Goal: Task Accomplishment & Management: Manage account settings

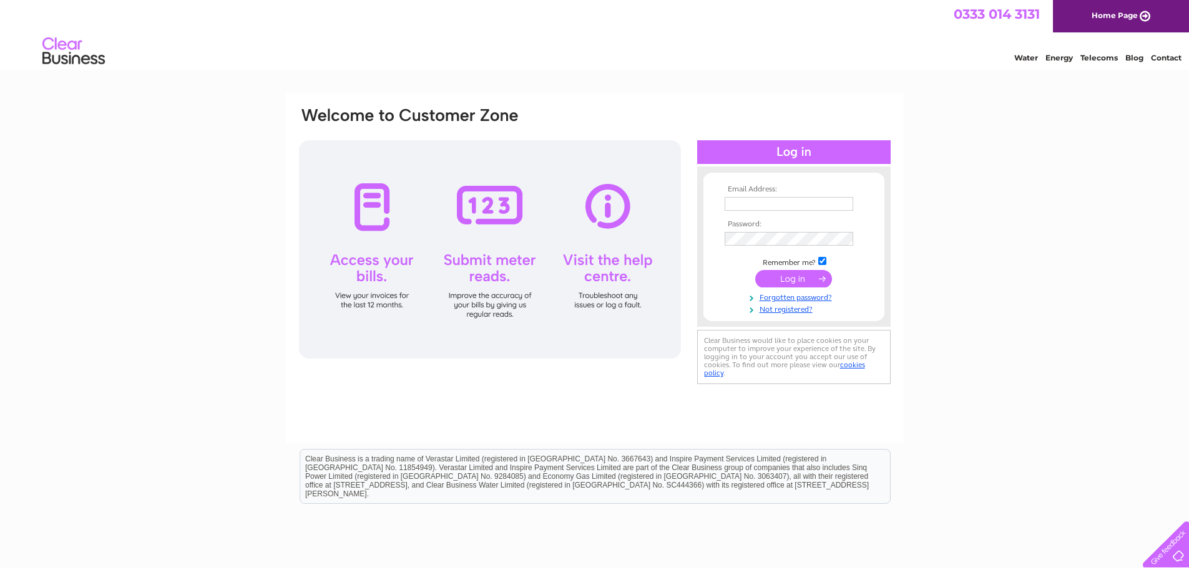
type input "cindy@polestone.co.uk"
click at [603, 205] on div at bounding box center [490, 249] width 382 height 218
click at [797, 275] on input "submit" at bounding box center [793, 278] width 77 height 17
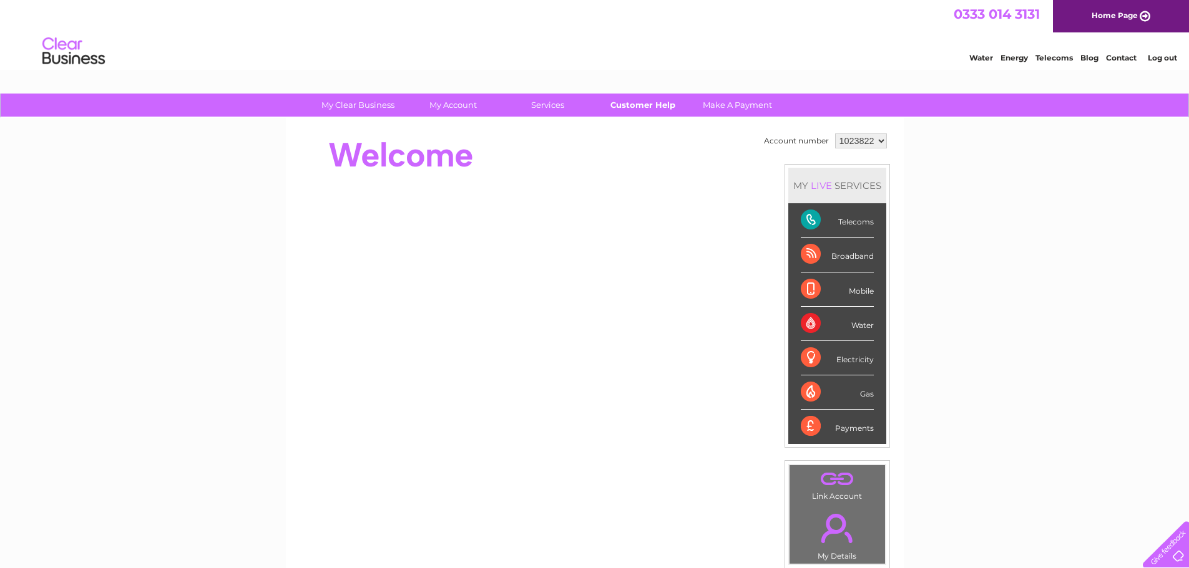
click at [635, 105] on link "Customer Help" at bounding box center [642, 105] width 103 height 23
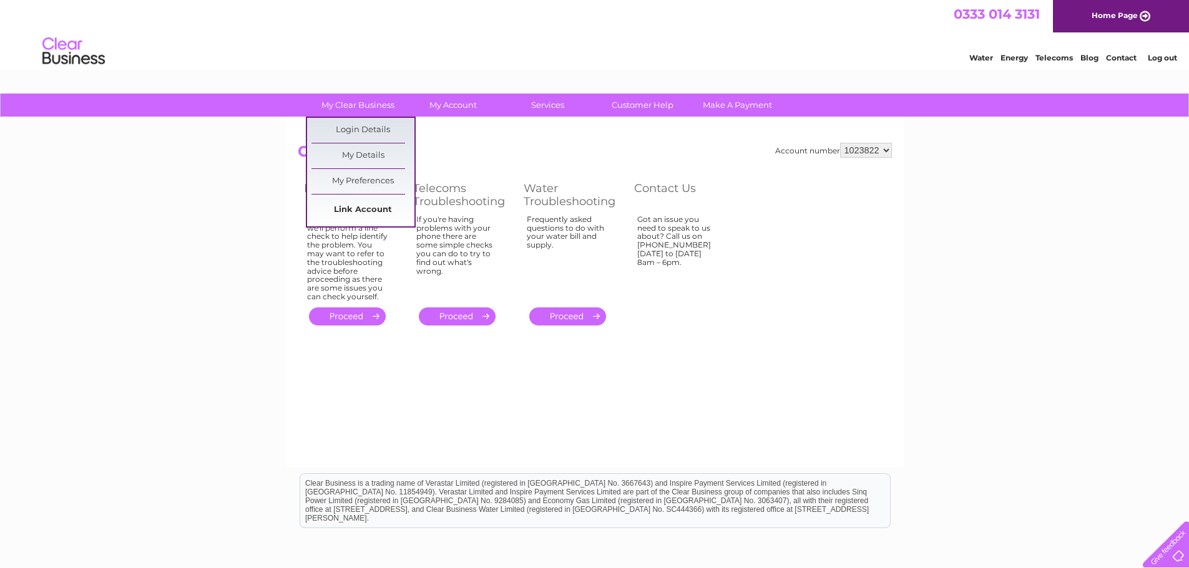
click at [371, 213] on link "Link Account" at bounding box center [362, 210] width 103 height 25
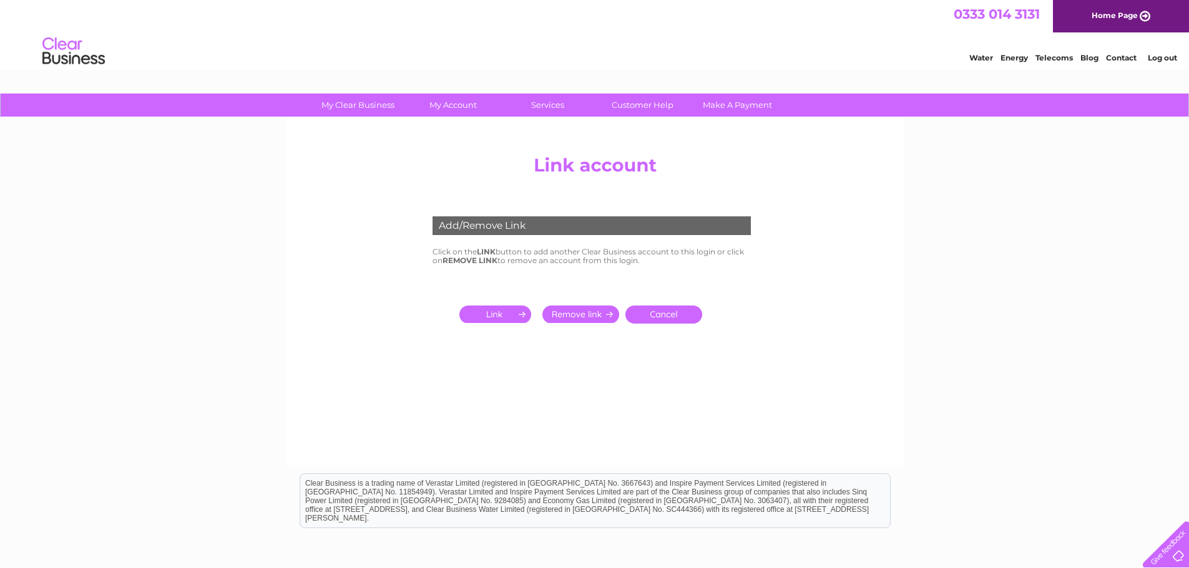
click at [514, 314] on input "submit" at bounding box center [497, 314] width 77 height 17
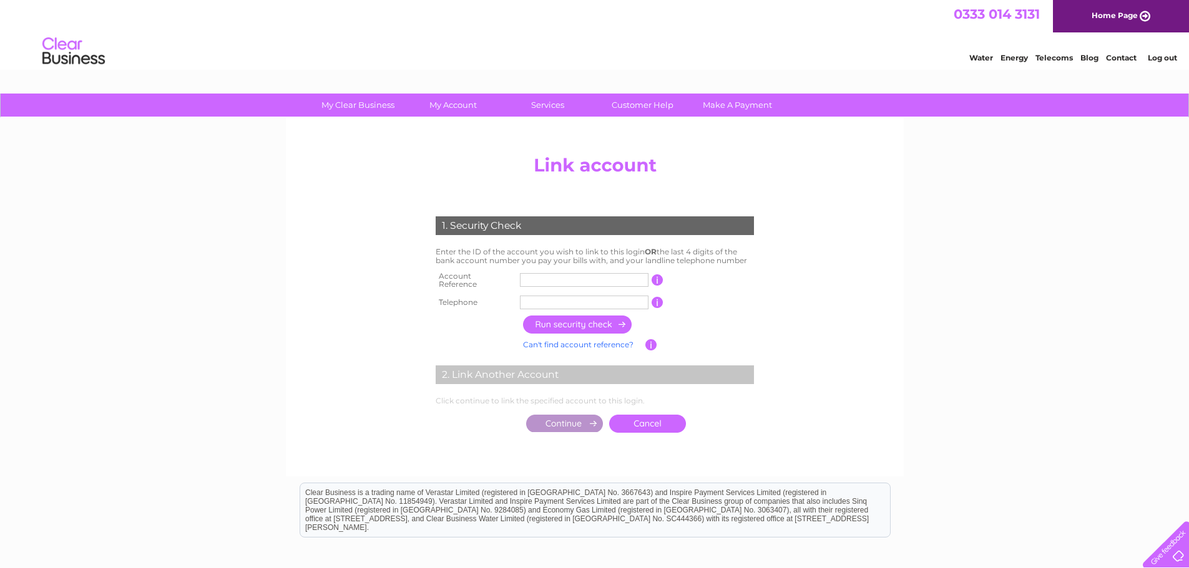
click at [568, 296] on input "text" at bounding box center [584, 303] width 129 height 14
type input "01639501115"
click at [577, 279] on input "text" at bounding box center [584, 280] width 129 height 14
type input "1023822"
click at [580, 320] on input "button" at bounding box center [578, 325] width 110 height 18
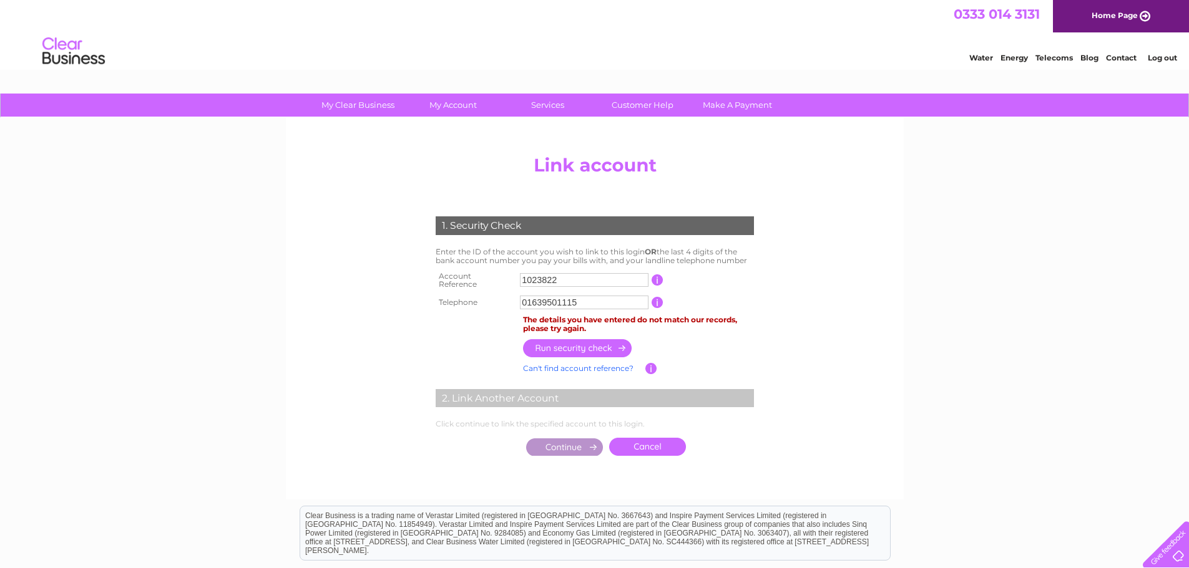
drag, startPoint x: 578, startPoint y: 277, endPoint x: 522, endPoint y: 279, distance: 56.2
click at [522, 279] on input "1023822" at bounding box center [584, 280] width 129 height 14
drag, startPoint x: 595, startPoint y: 297, endPoint x: 512, endPoint y: 300, distance: 82.4
click at [512, 300] on tr "Telephone 01639501115 1 of the landline telephone numbers you have given us" at bounding box center [594, 303] width 324 height 20
click at [769, 427] on div "1. Security Check Enter the ID of the account you wish to link to this login OR…" at bounding box center [594, 333] width 376 height 258
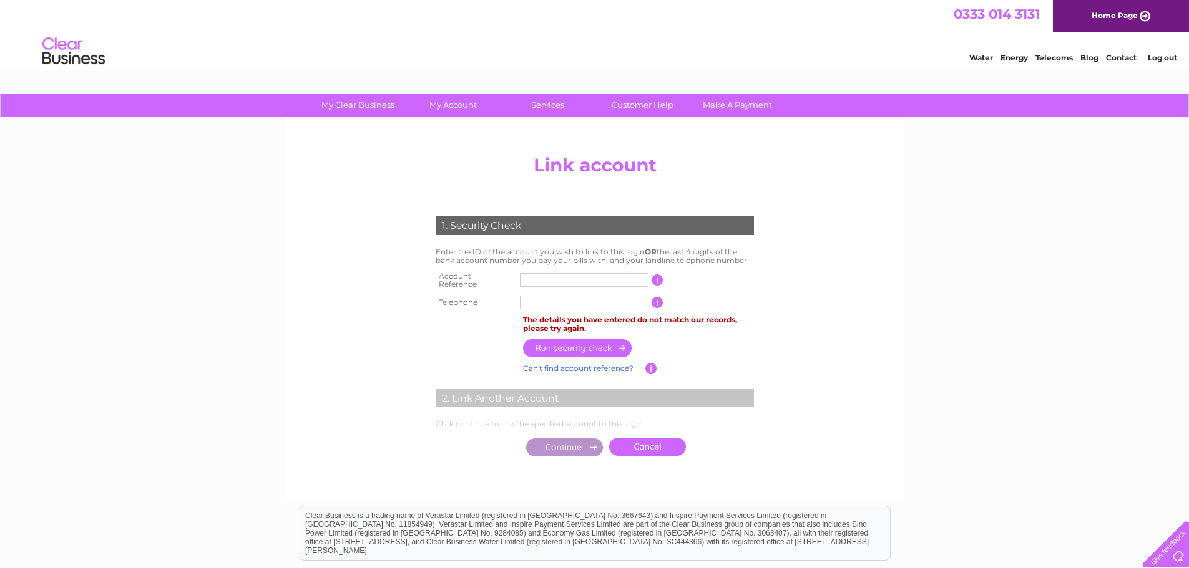
click at [754, 346] on td at bounding box center [638, 348] width 237 height 24
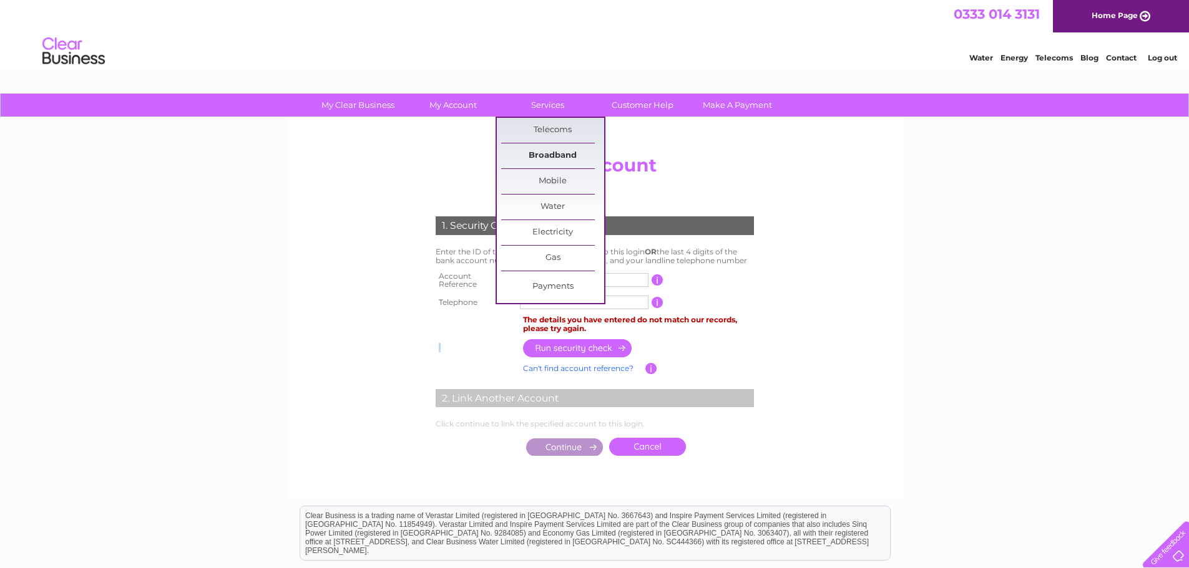
click at [556, 147] on link "Broadband" at bounding box center [552, 156] width 103 height 25
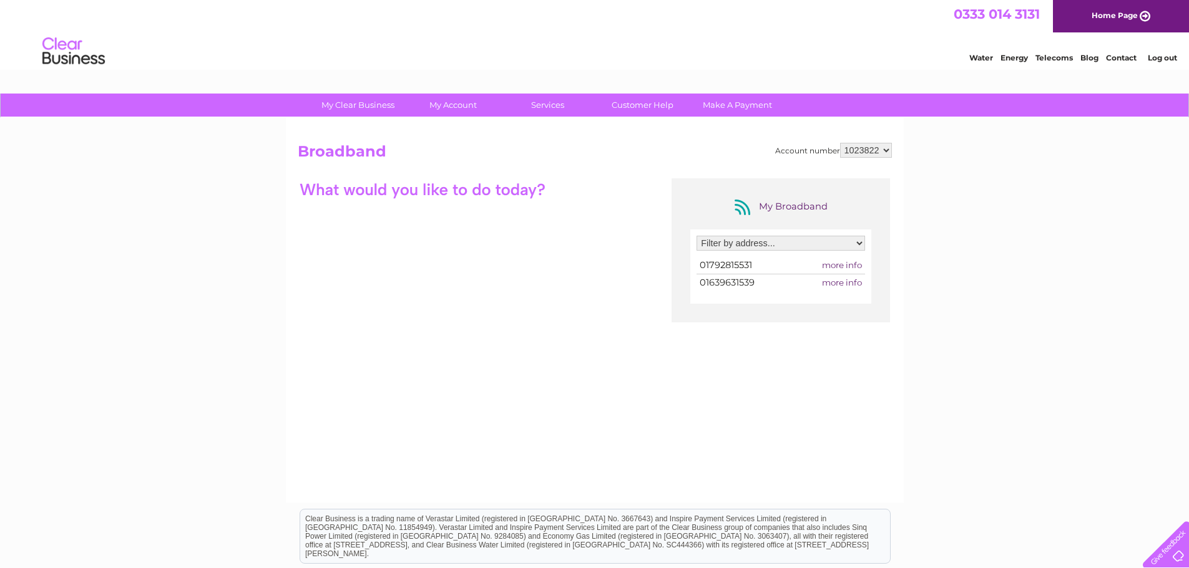
click at [1179, 555] on div at bounding box center [1163, 542] width 51 height 51
click at [637, 106] on link "Customer Help" at bounding box center [642, 105] width 103 height 23
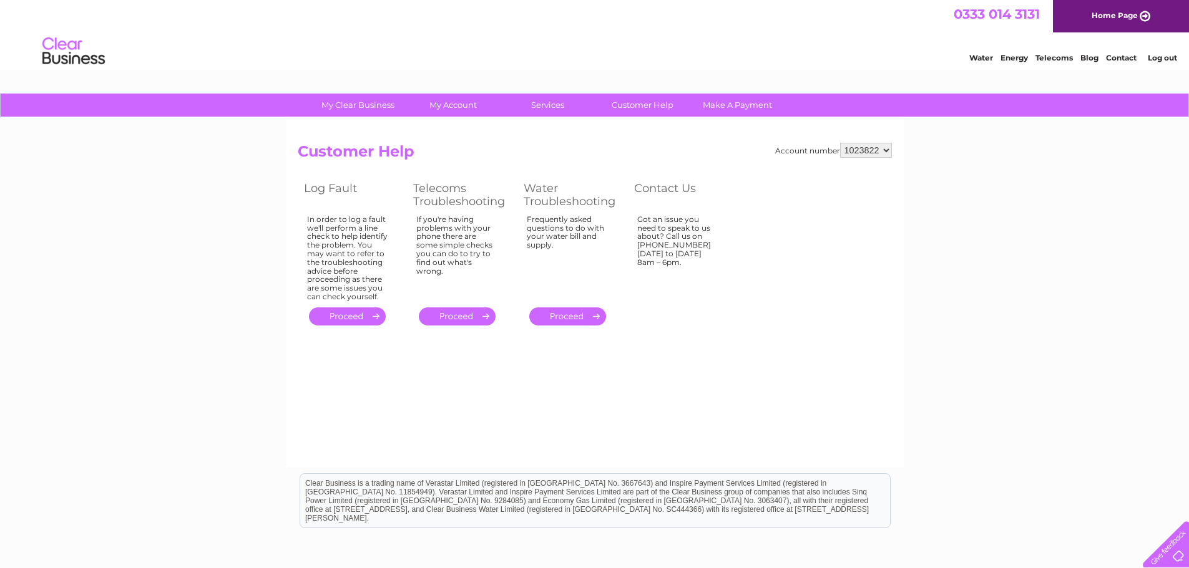
click at [469, 319] on link "." at bounding box center [457, 317] width 77 height 18
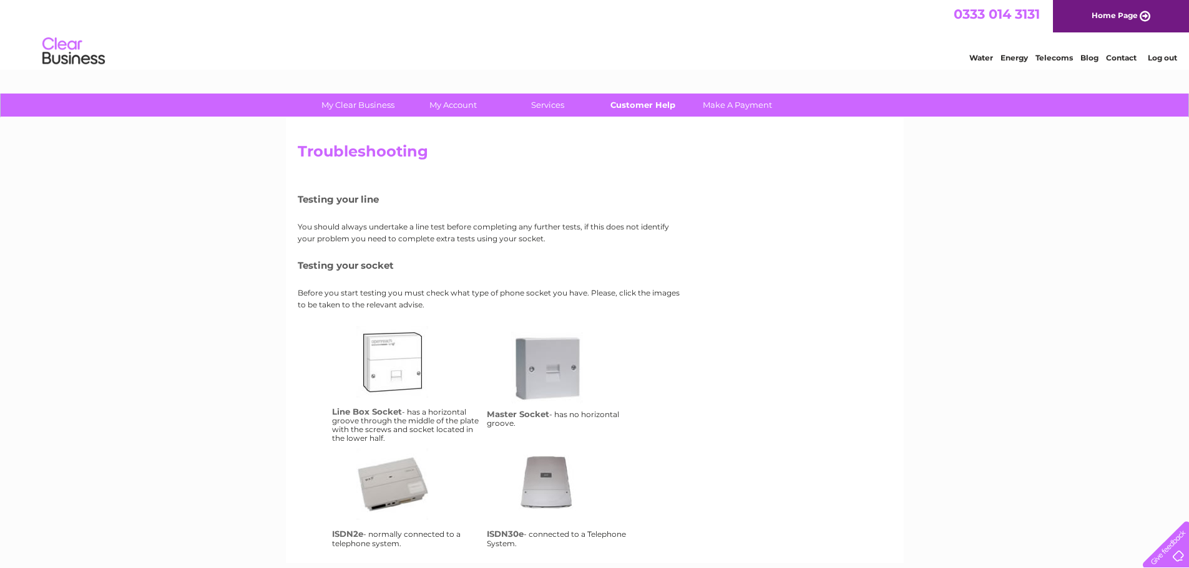
click at [653, 104] on link "Customer Help" at bounding box center [642, 105] width 103 height 23
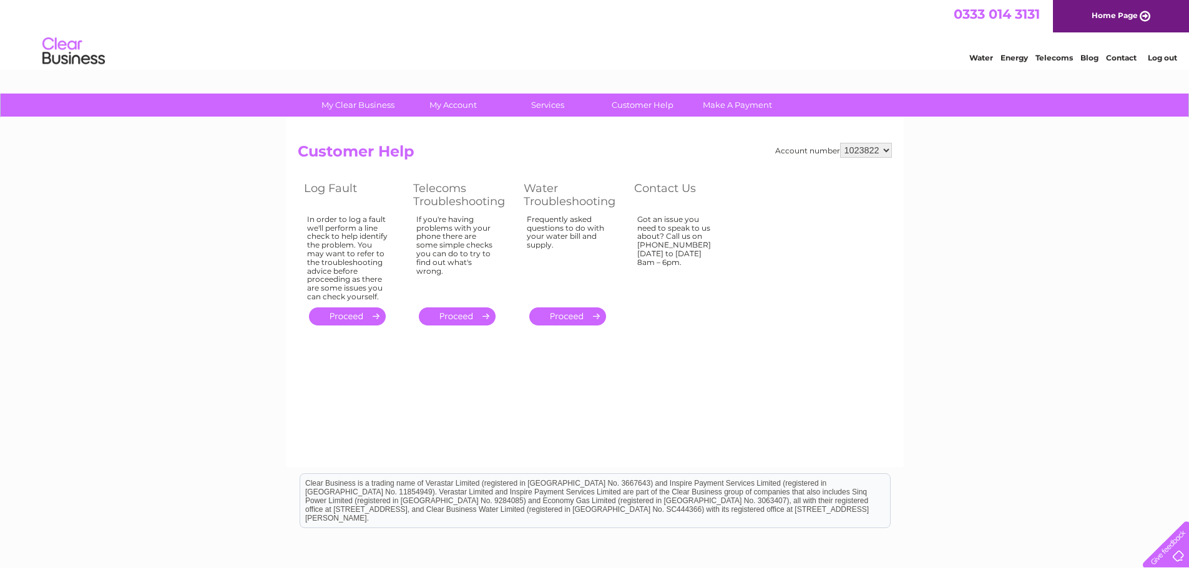
click at [361, 322] on link "." at bounding box center [347, 317] width 77 height 18
click at [368, 315] on link "." at bounding box center [347, 317] width 77 height 18
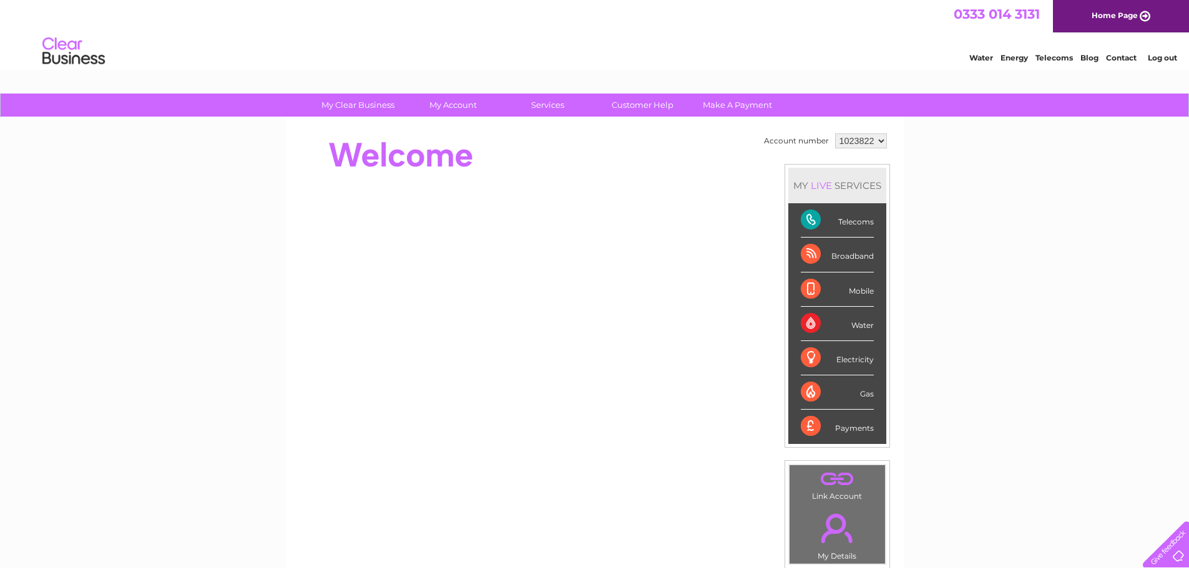
scroll to position [125, 0]
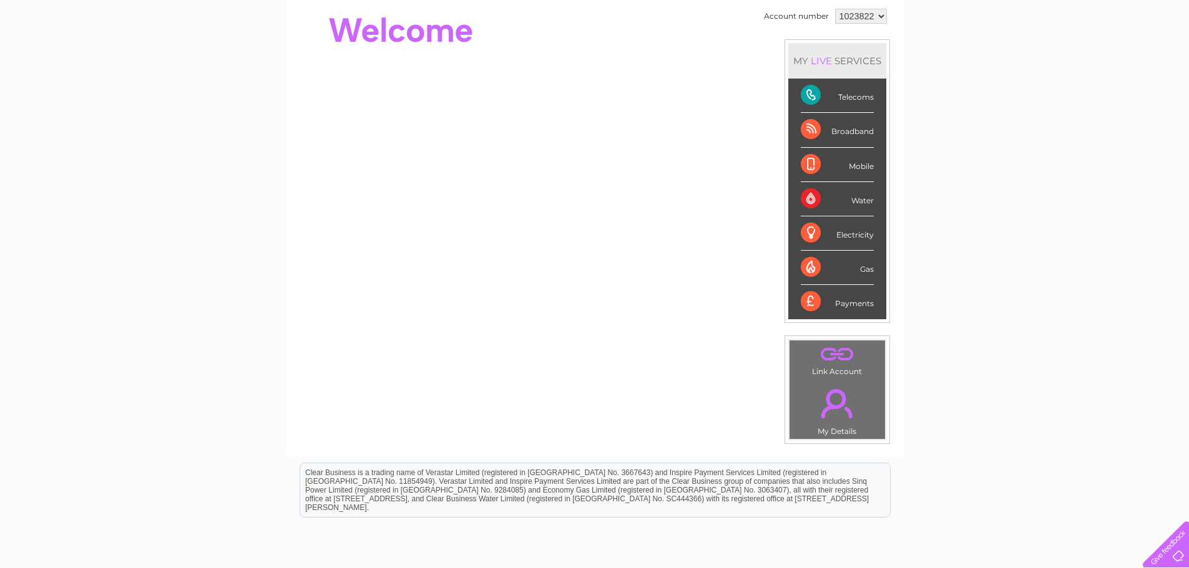
click at [822, 371] on td ". Link Account" at bounding box center [837, 359] width 97 height 39
click at [840, 428] on td ". My Details" at bounding box center [837, 409] width 97 height 61
click at [826, 397] on link "." at bounding box center [836, 404] width 89 height 44
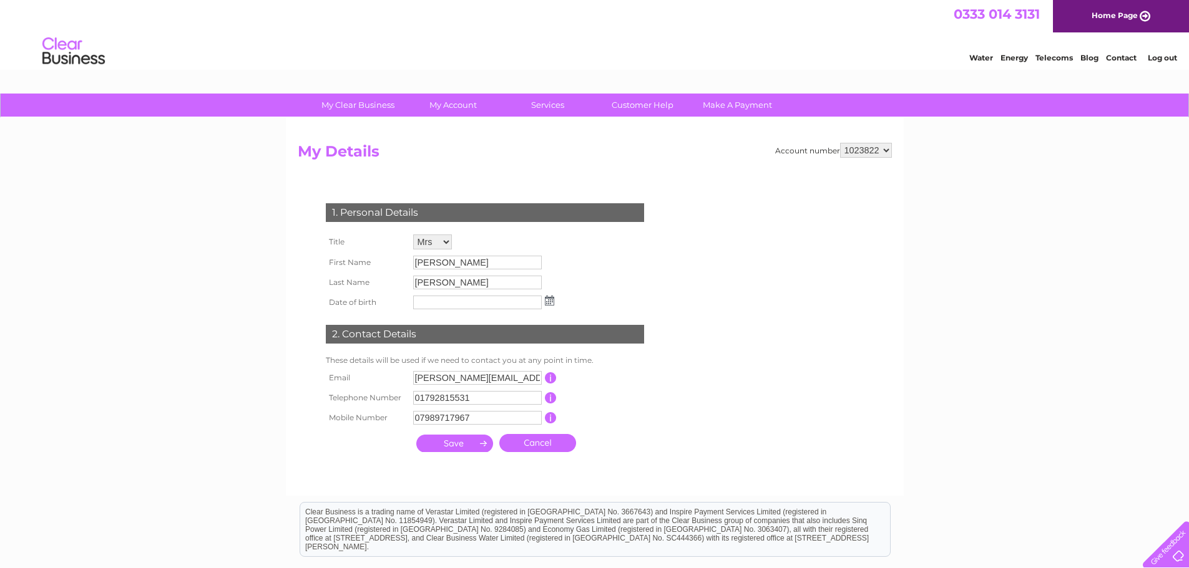
click at [469, 444] on input "submit" at bounding box center [454, 443] width 77 height 17
click at [447, 306] on input "text" at bounding box center [478, 303] width 130 height 15
type input "[DATE]"
click at [674, 403] on div "1. Personal Details Title Mr Mrs Ms Miss Dr Rev Prof Other First Name [PERSON_N…" at bounding box center [487, 325] width 379 height 269
click at [469, 446] on input "submit" at bounding box center [454, 443] width 77 height 17
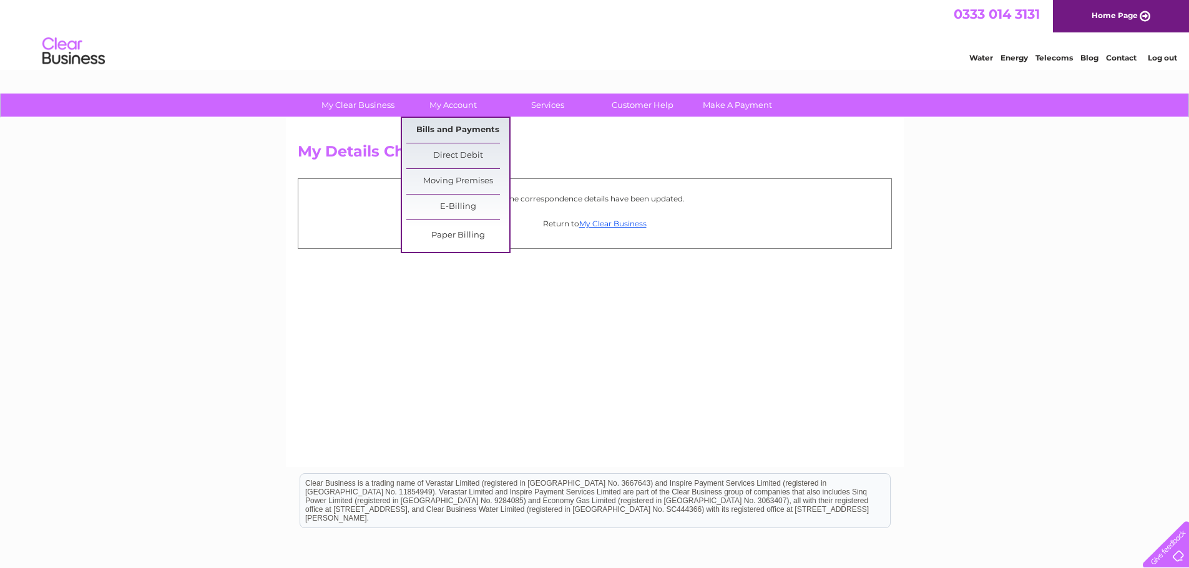
click at [483, 121] on link "Bills and Payments" at bounding box center [457, 130] width 103 height 25
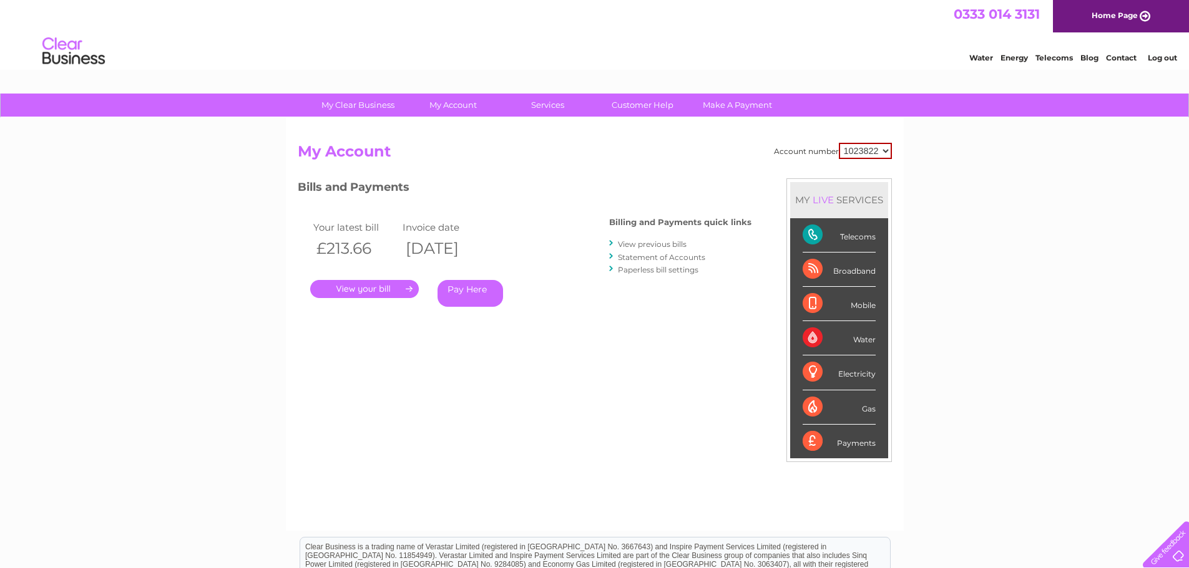
click at [1111, 57] on link "Contact" at bounding box center [1121, 57] width 31 height 9
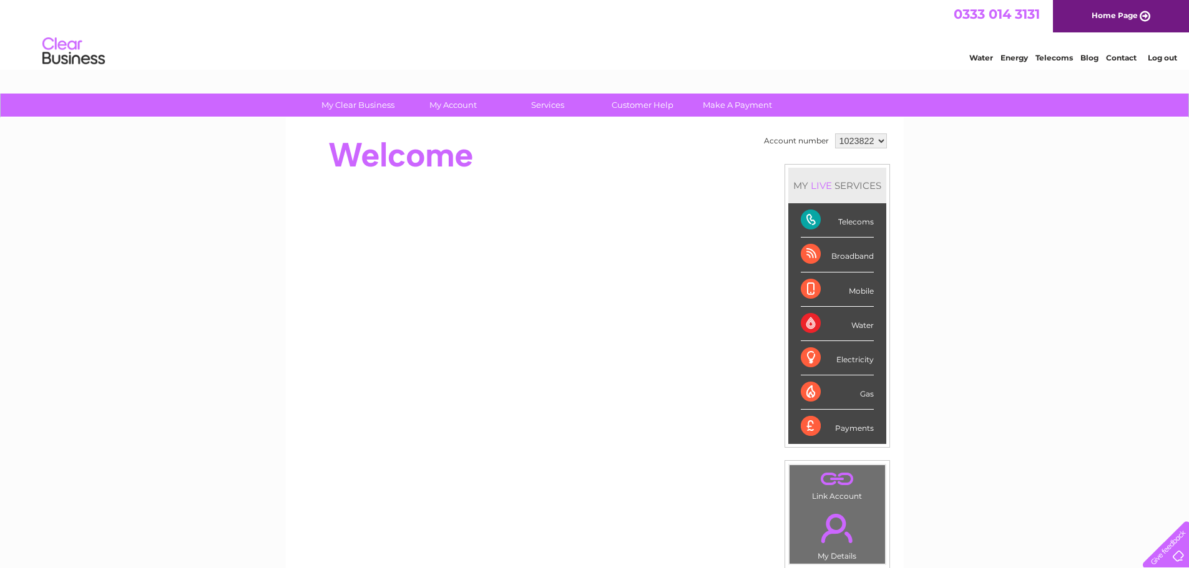
click at [1051, 61] on link "Telecoms" at bounding box center [1053, 57] width 37 height 9
